Goal: Check status: Check status

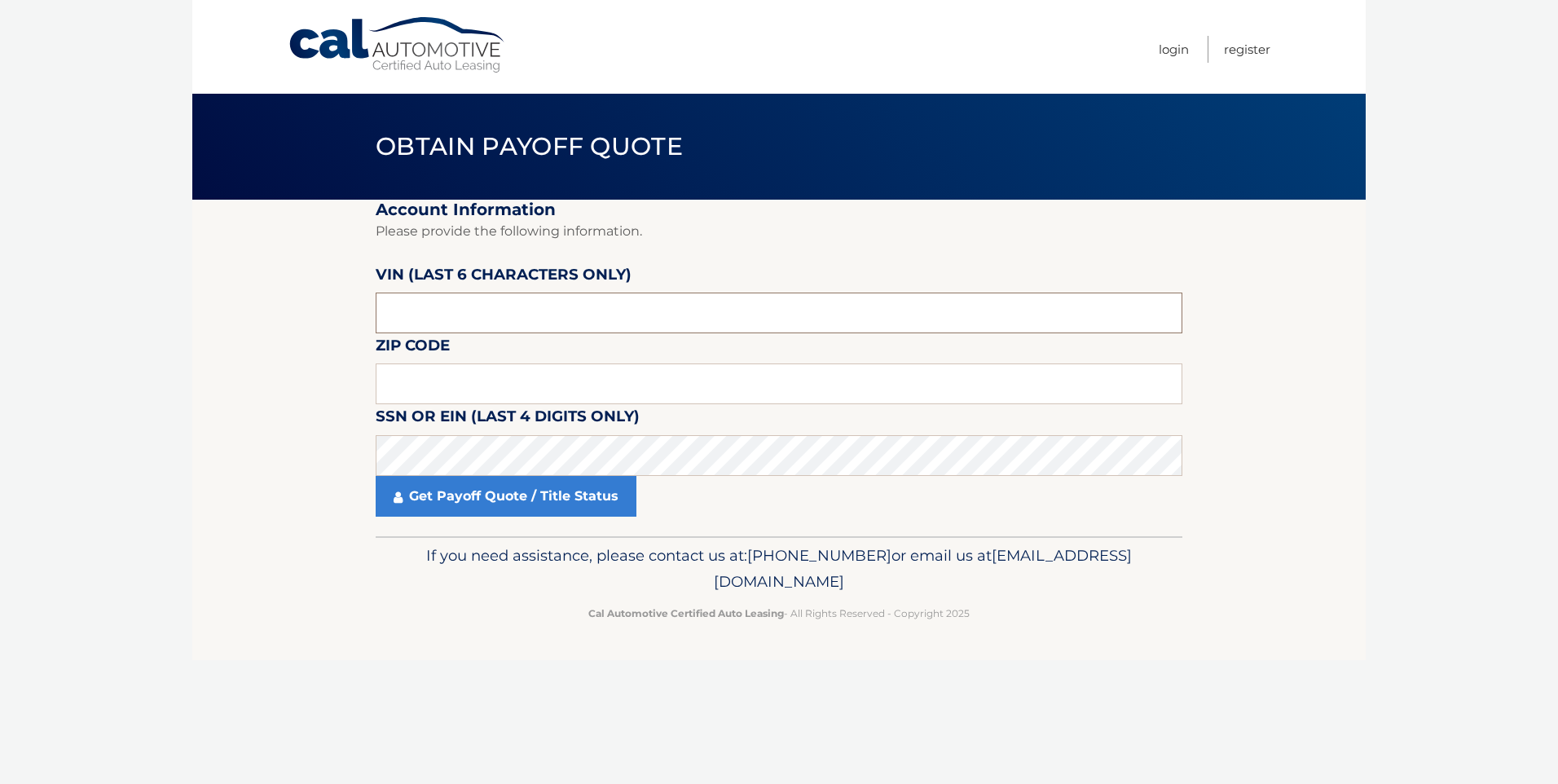
click at [481, 313] on input "text" at bounding box center [779, 313] width 806 height 41
type input "945215"
click at [446, 371] on input "text" at bounding box center [779, 384] width 806 height 41
type input "07083"
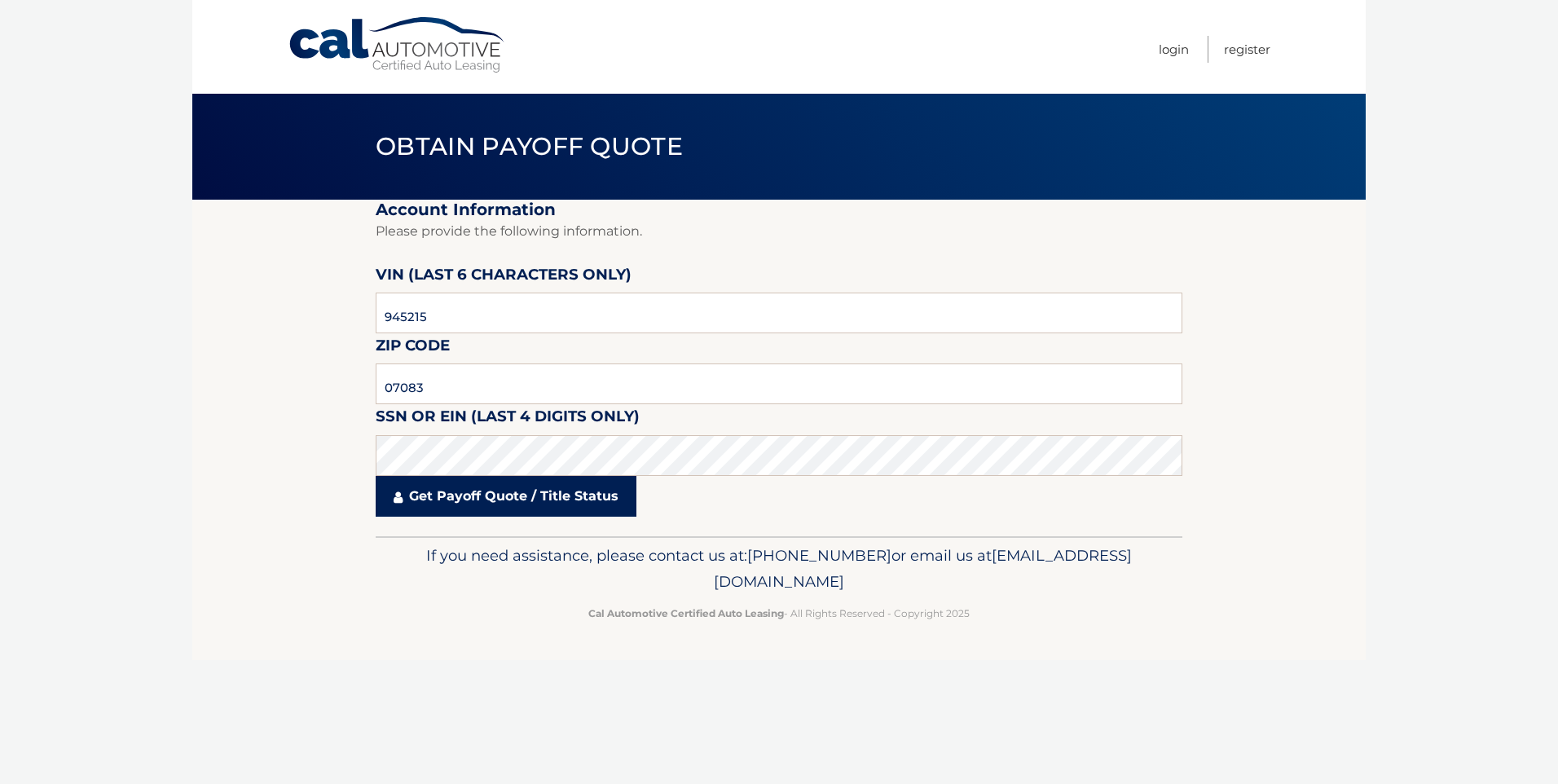
click at [442, 488] on link "Get Payoff Quote / Title Status" at bounding box center [506, 496] width 261 height 41
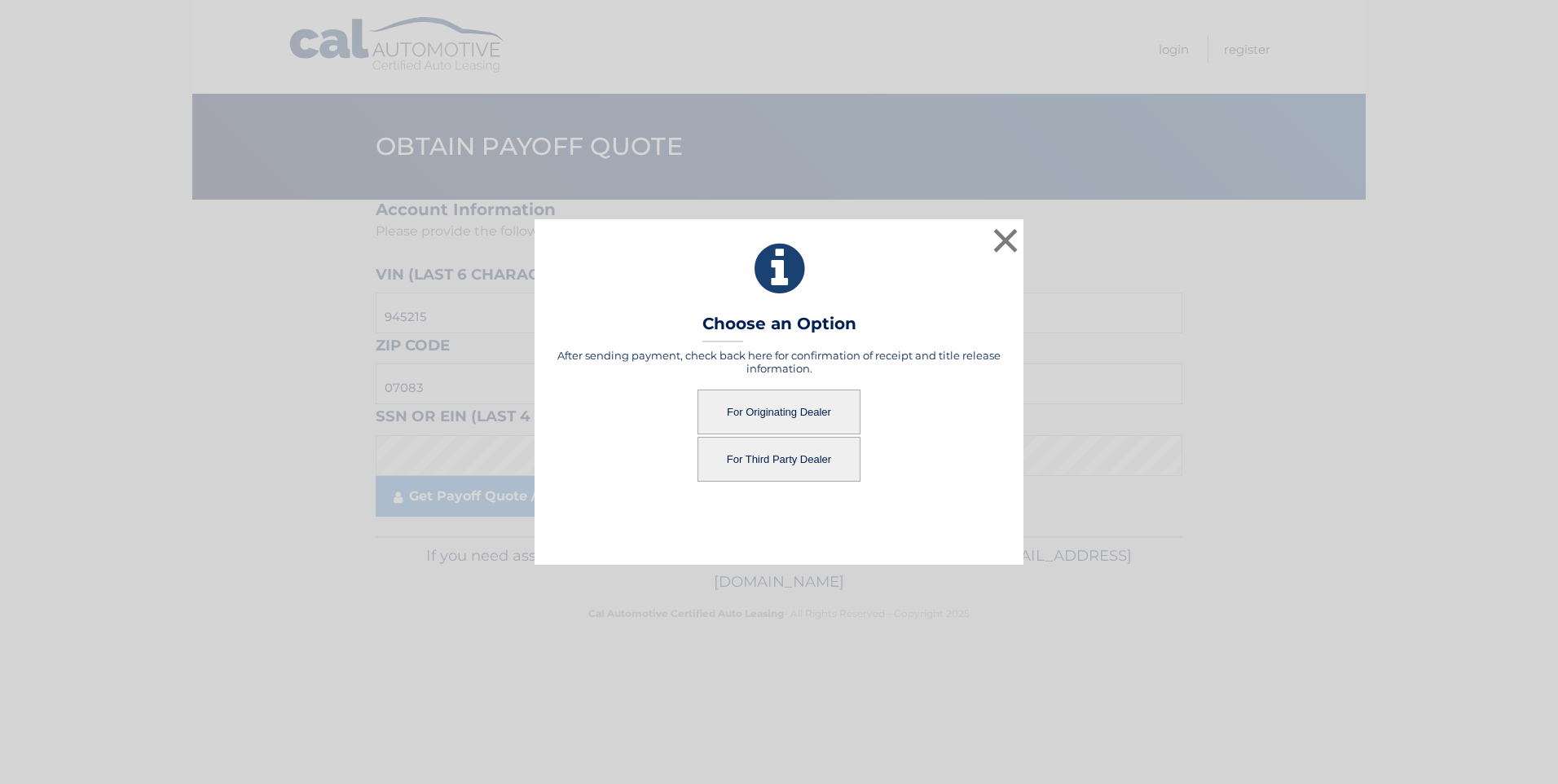
click at [764, 403] on button "For Originating Dealer" at bounding box center [779, 411] width 163 height 45
click at [739, 409] on button "For Originating Dealer" at bounding box center [779, 411] width 163 height 45
